Goal: Communication & Community: Answer question/provide support

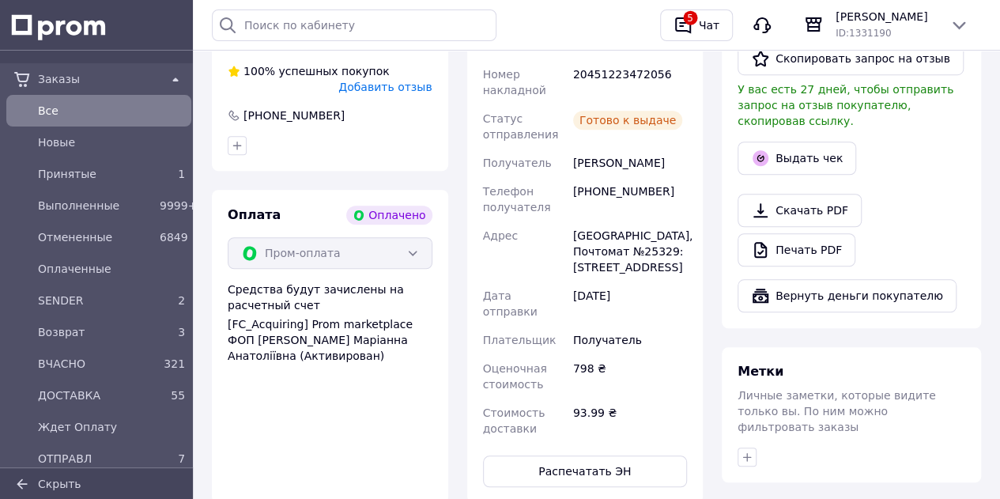
scroll to position [475, 0]
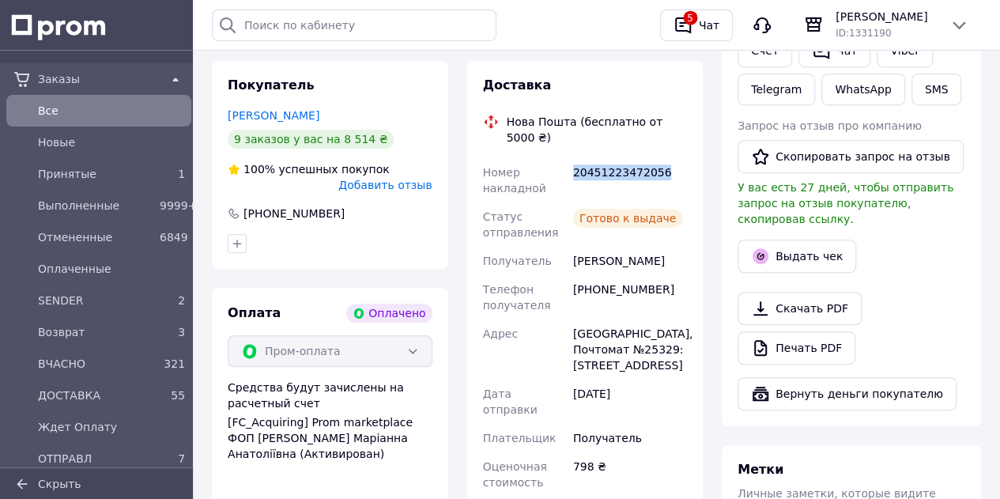
drag, startPoint x: 666, startPoint y: 165, endPoint x: 572, endPoint y: 161, distance: 94.2
click at [572, 161] on div "20451223472056" at bounding box center [630, 180] width 120 height 44
copy div "20451223472056"
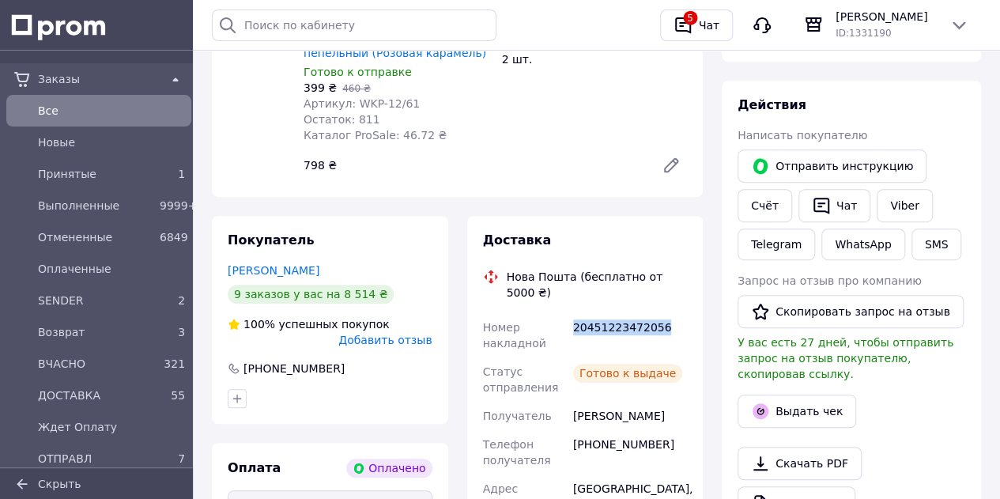
scroll to position [316, 0]
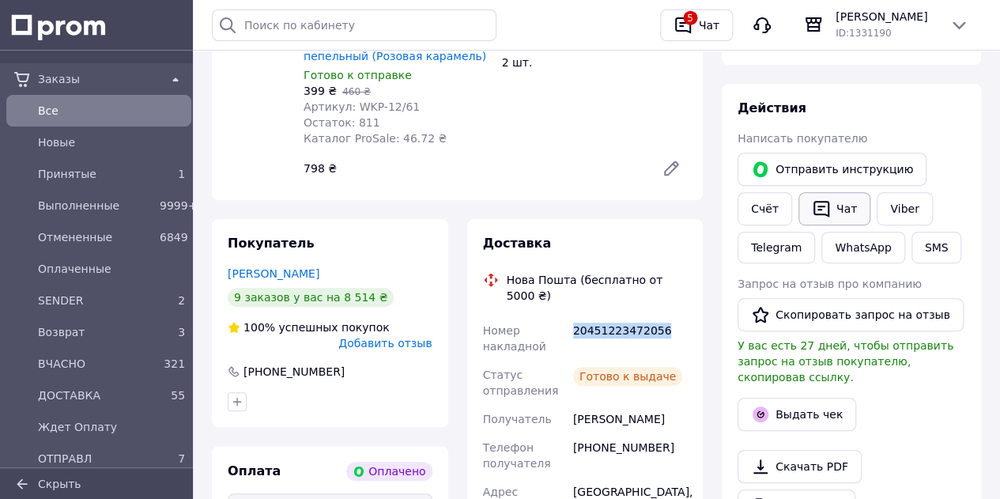
click at [841, 207] on button "Чат" at bounding box center [835, 208] width 72 height 33
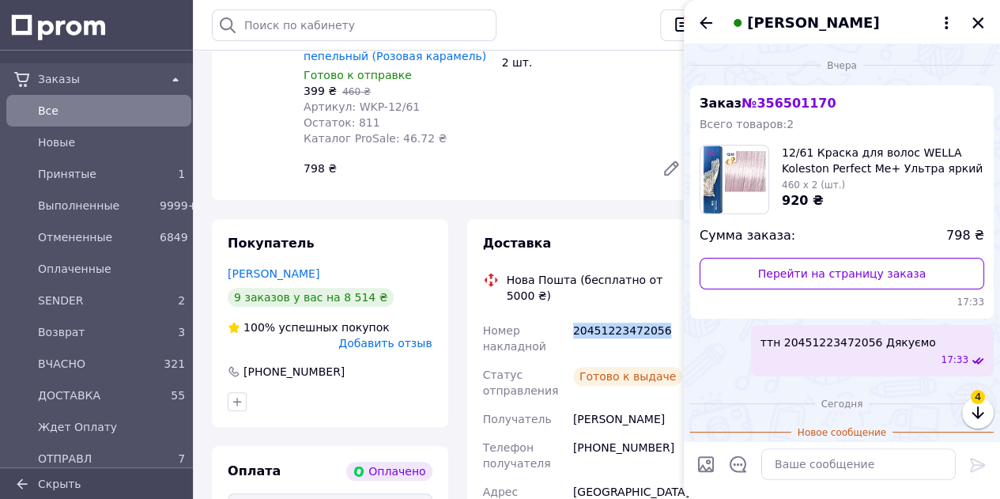
scroll to position [207, 0]
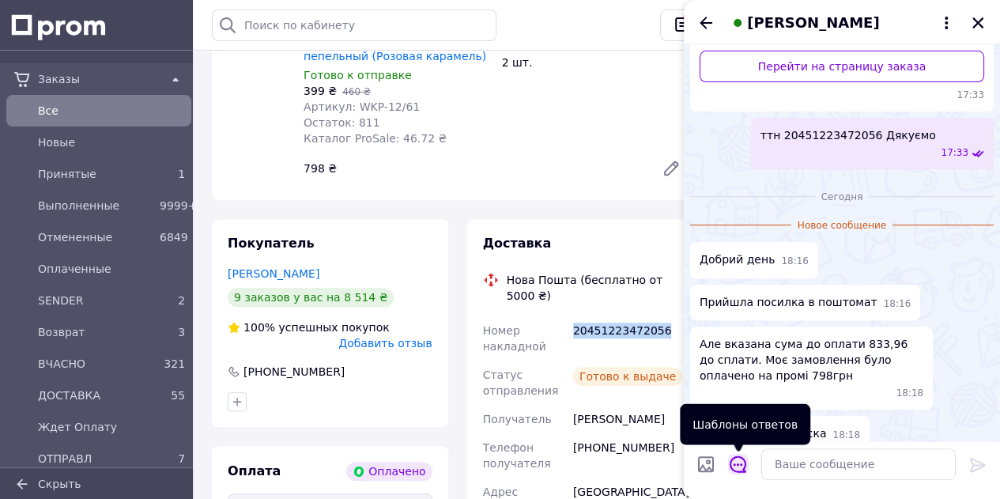
click at [739, 469] on icon "Открыть шаблоны ответов" at bounding box center [738, 464] width 17 height 17
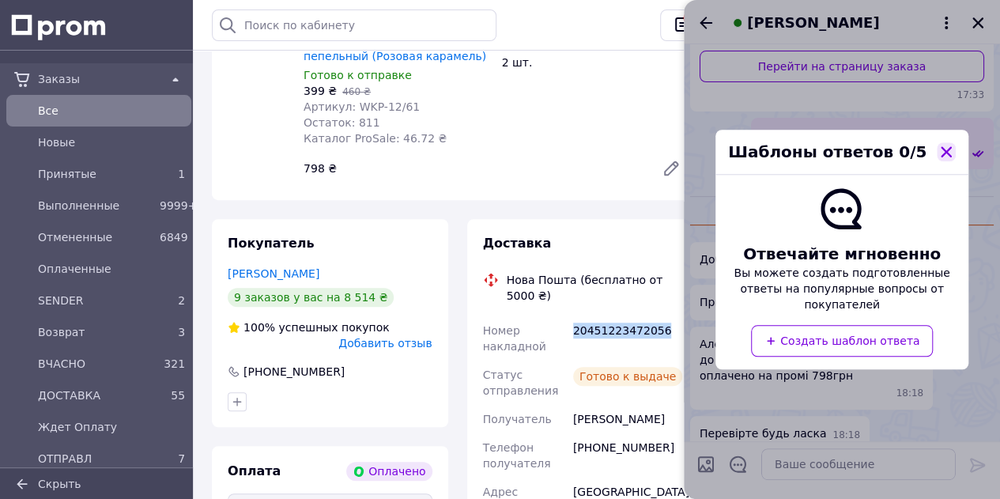
click at [946, 157] on icon "button" at bounding box center [947, 152] width 14 height 14
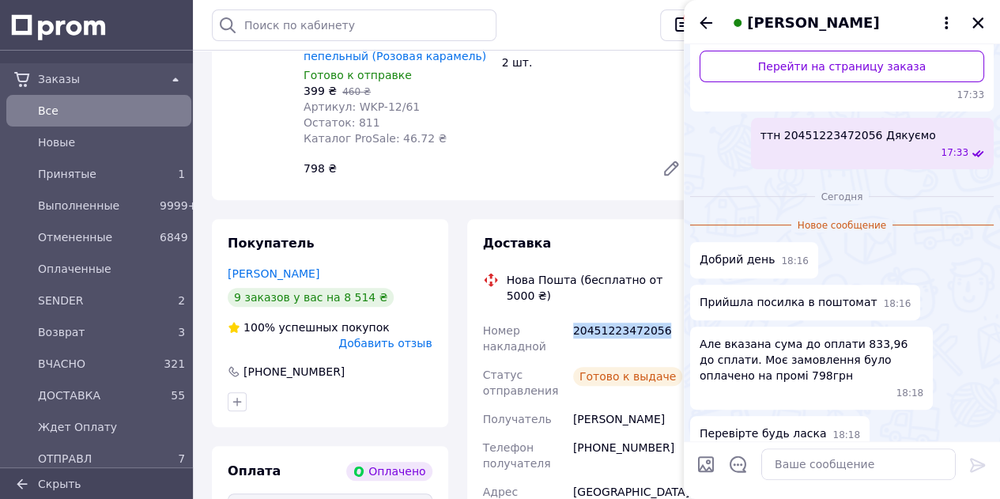
click at [711, 467] on input "Загрузить файлы" at bounding box center [706, 464] width 19 height 19
type input "C:\fakepath\Снимок экрана [DATE] 182345.png"
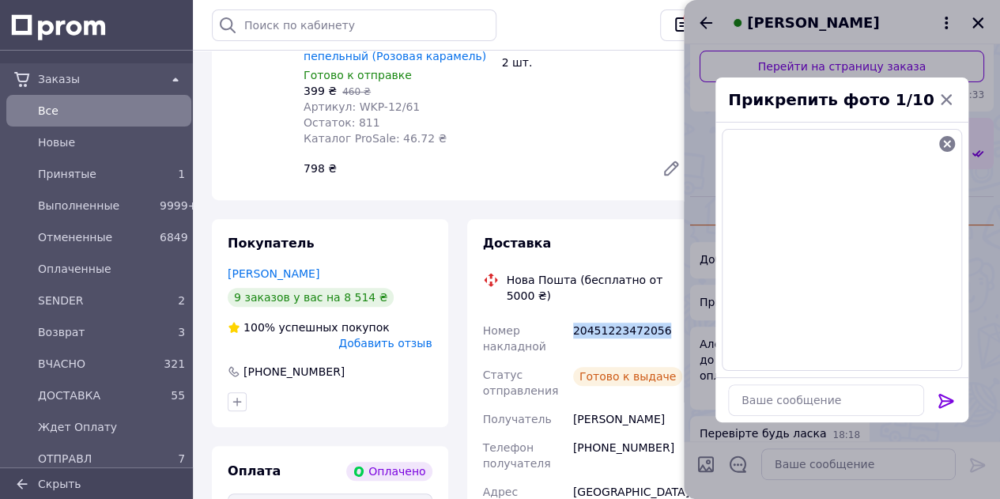
click at [949, 401] on icon at bounding box center [946, 400] width 19 height 19
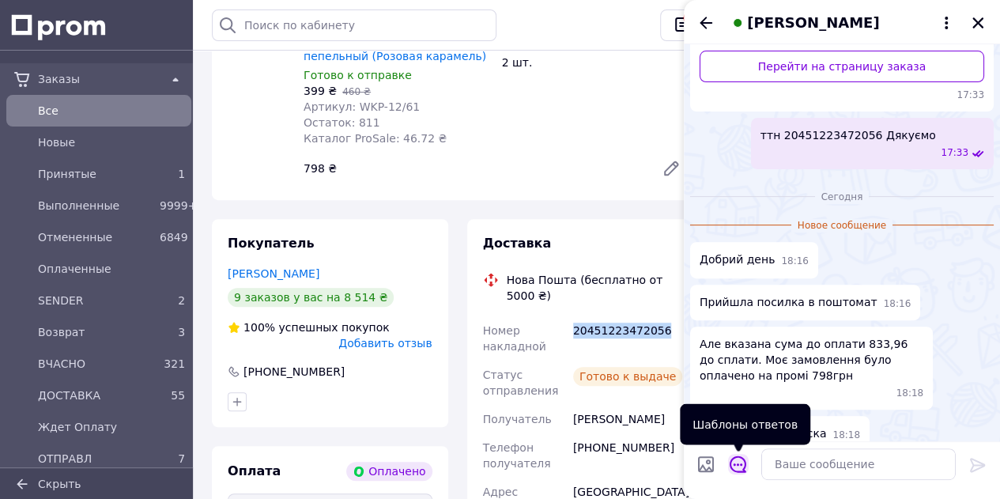
click at [735, 463] on icon "Открыть шаблоны ответов" at bounding box center [738, 464] width 17 height 17
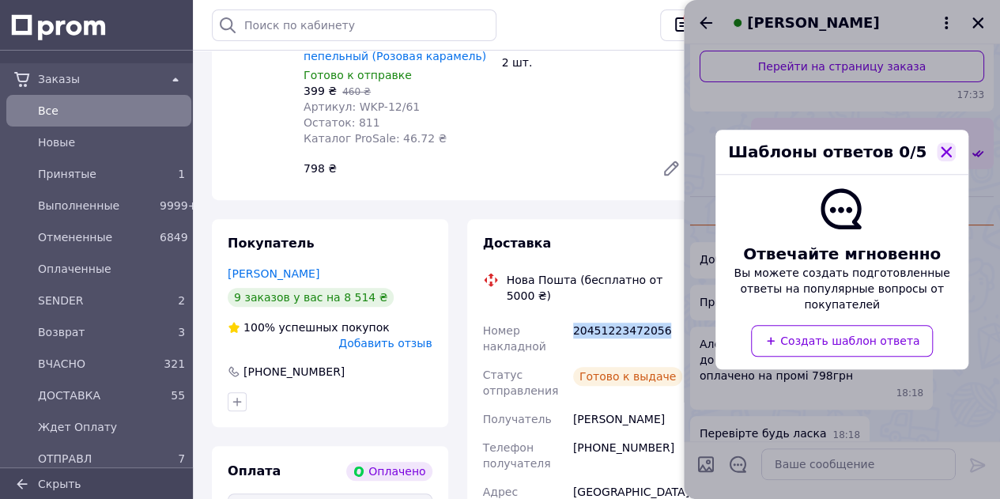
click at [949, 153] on icon "button" at bounding box center [947, 152] width 14 height 14
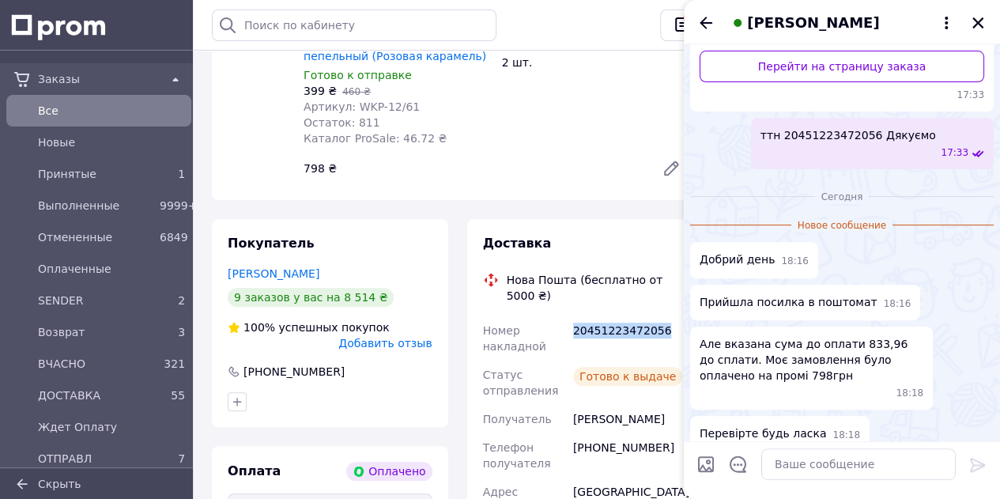
click at [702, 466] on input "Загрузить файлы" at bounding box center [706, 464] width 19 height 19
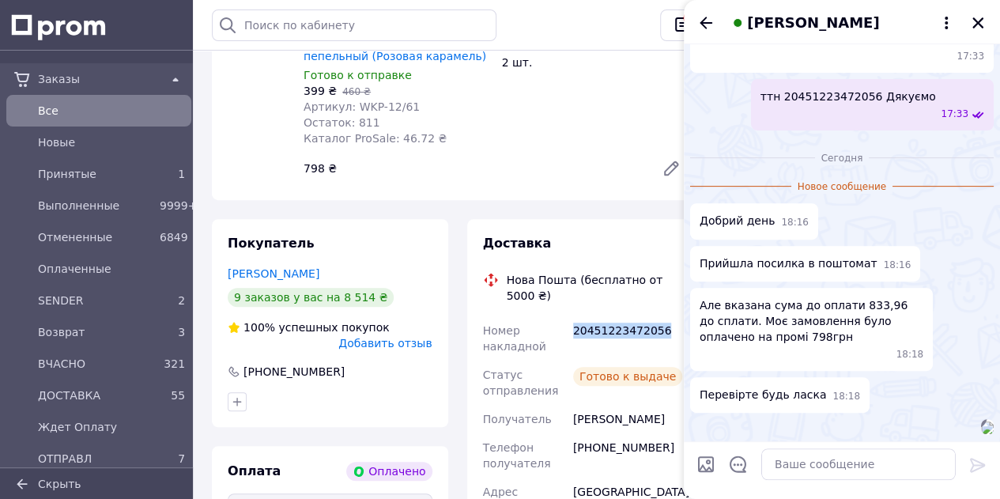
click at [709, 462] on input "Загрузить файлы" at bounding box center [706, 464] width 19 height 19
type input "C:\fakepath\Снимок экрана [DATE] 182448.png"
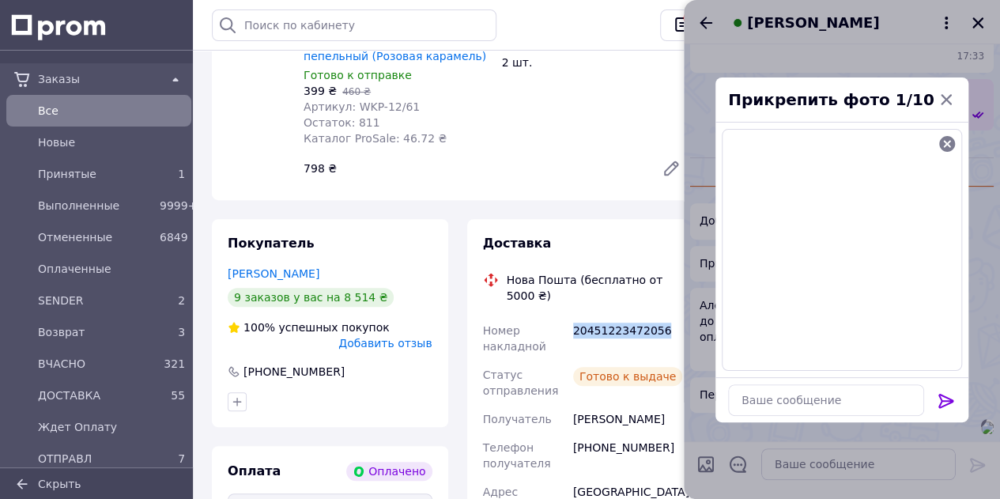
click at [943, 395] on icon at bounding box center [946, 401] width 15 height 14
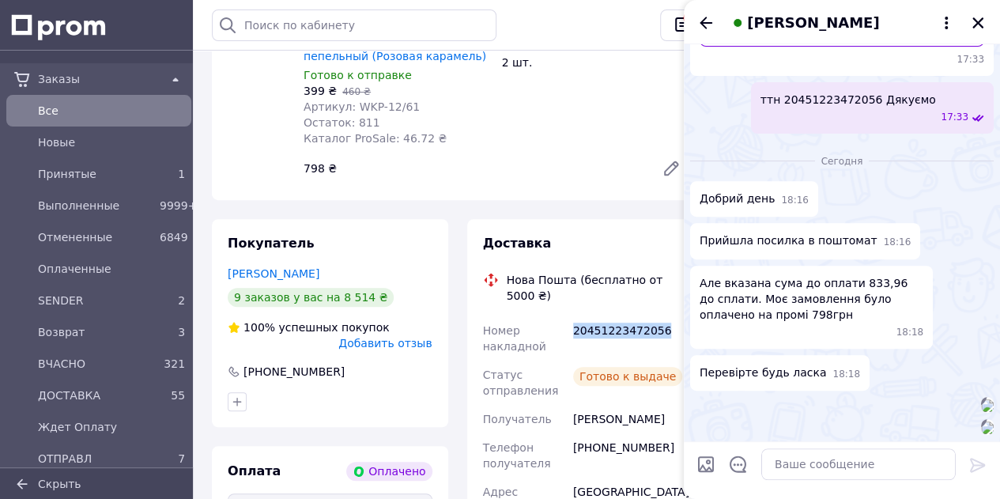
scroll to position [480, 0]
click at [981, 17] on icon "Закрыть" at bounding box center [978, 23] width 14 height 14
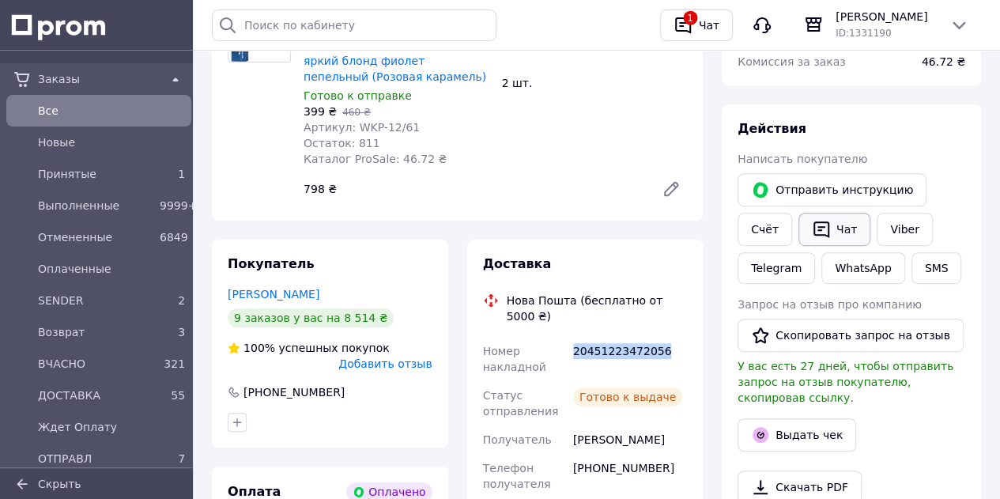
scroll to position [158, 0]
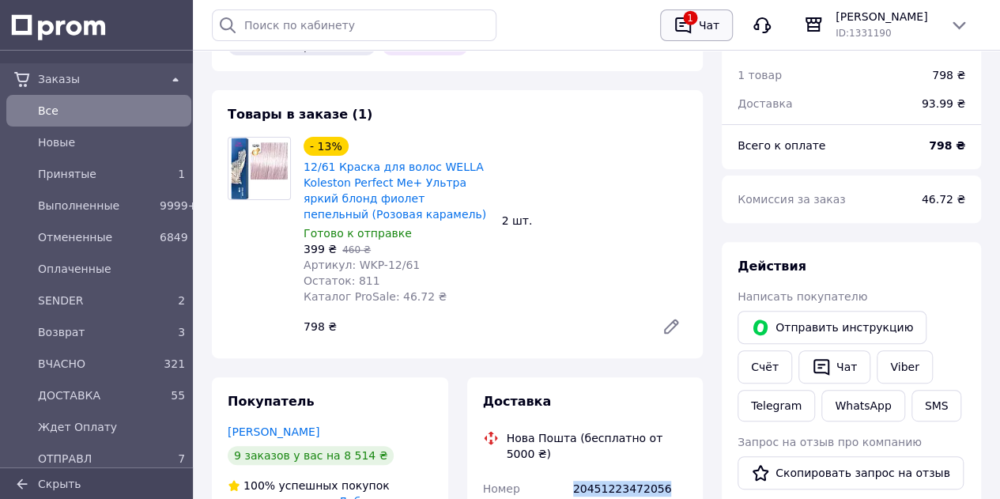
click at [711, 34] on div "Чат" at bounding box center [709, 25] width 27 height 24
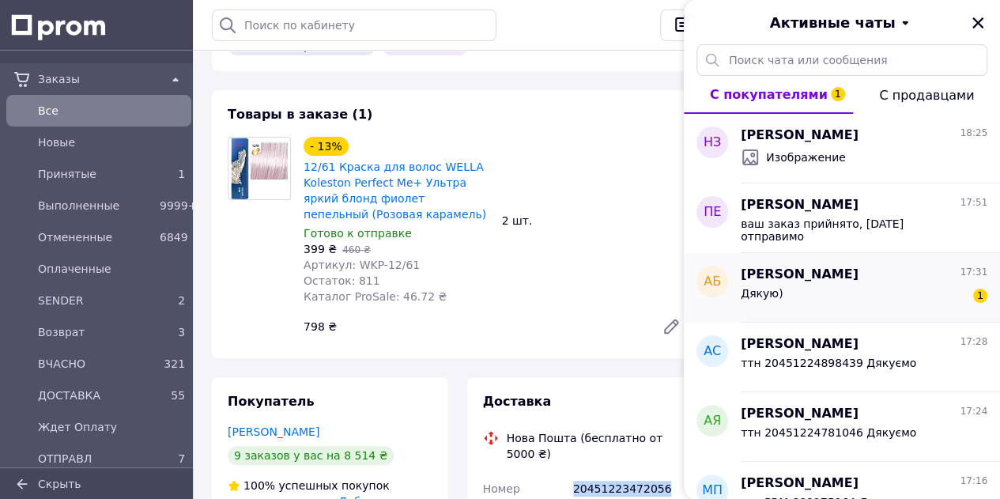
click at [840, 285] on div "Дякую) 1" at bounding box center [864, 296] width 247 height 25
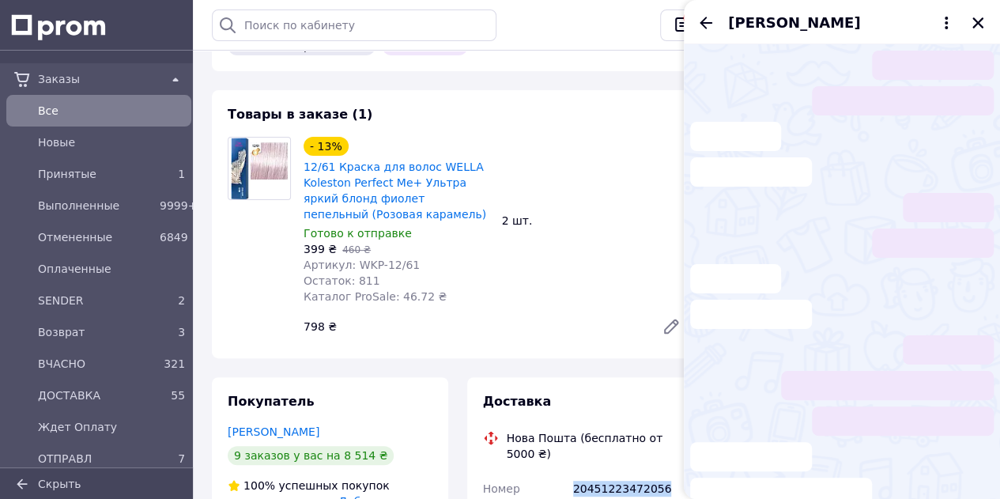
scroll to position [38, 0]
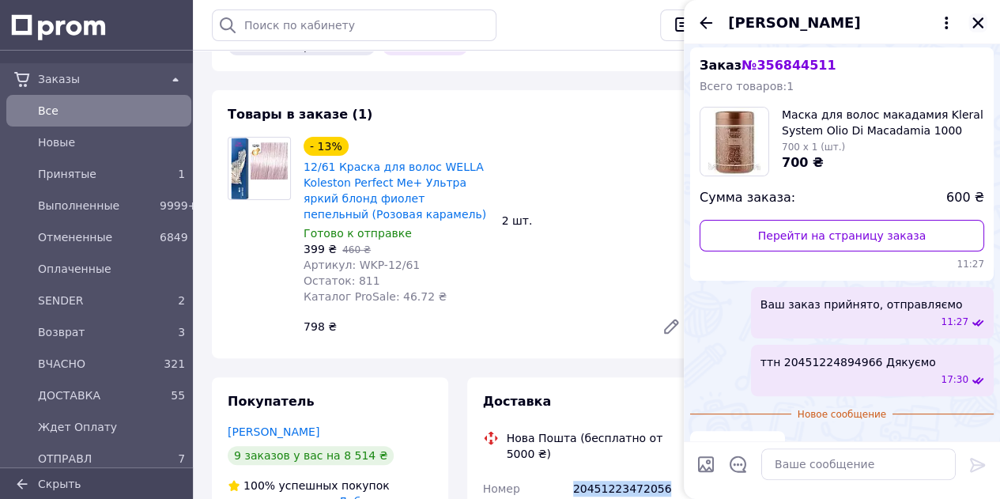
click at [977, 22] on icon "Закрыть" at bounding box center [978, 22] width 11 height 11
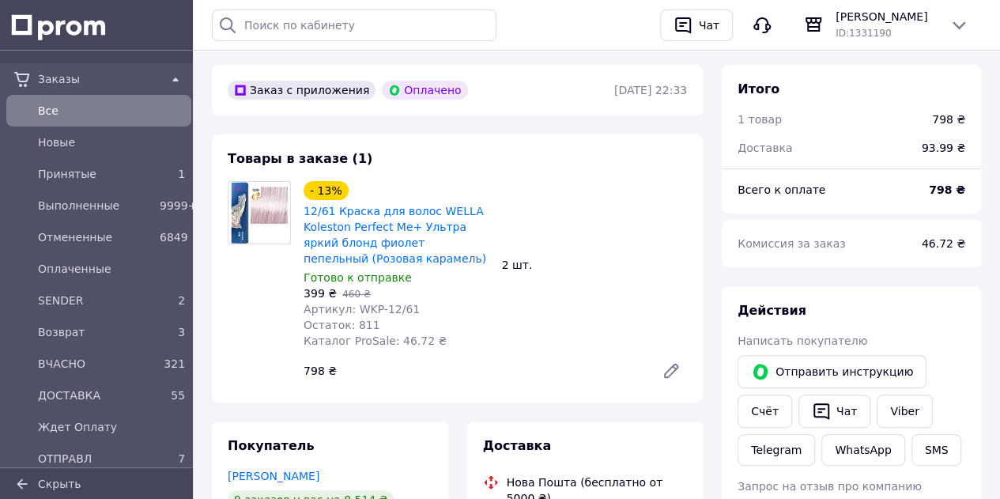
scroll to position [79, 0]
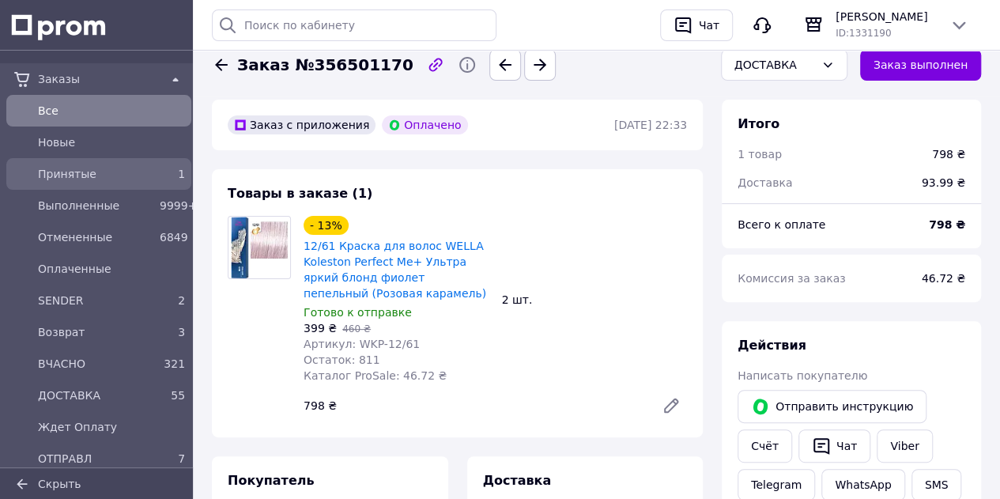
click at [147, 186] on link "Принятые 1" at bounding box center [99, 174] width 198 height 32
